Goal: Task Accomplishment & Management: Manage account settings

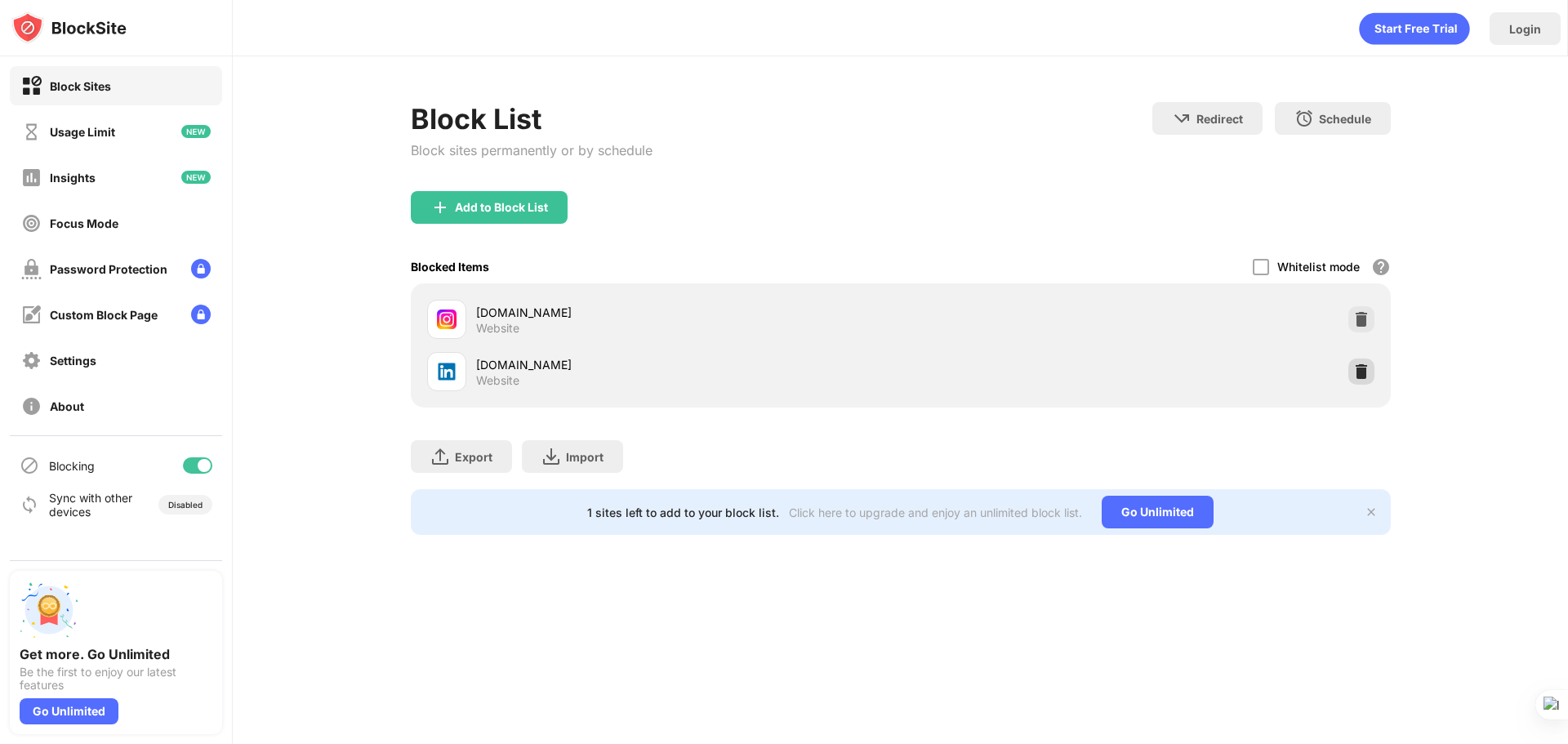
click at [1352, 370] on div at bounding box center [1361, 372] width 26 height 26
